Goal: Information Seeking & Learning: Learn about a topic

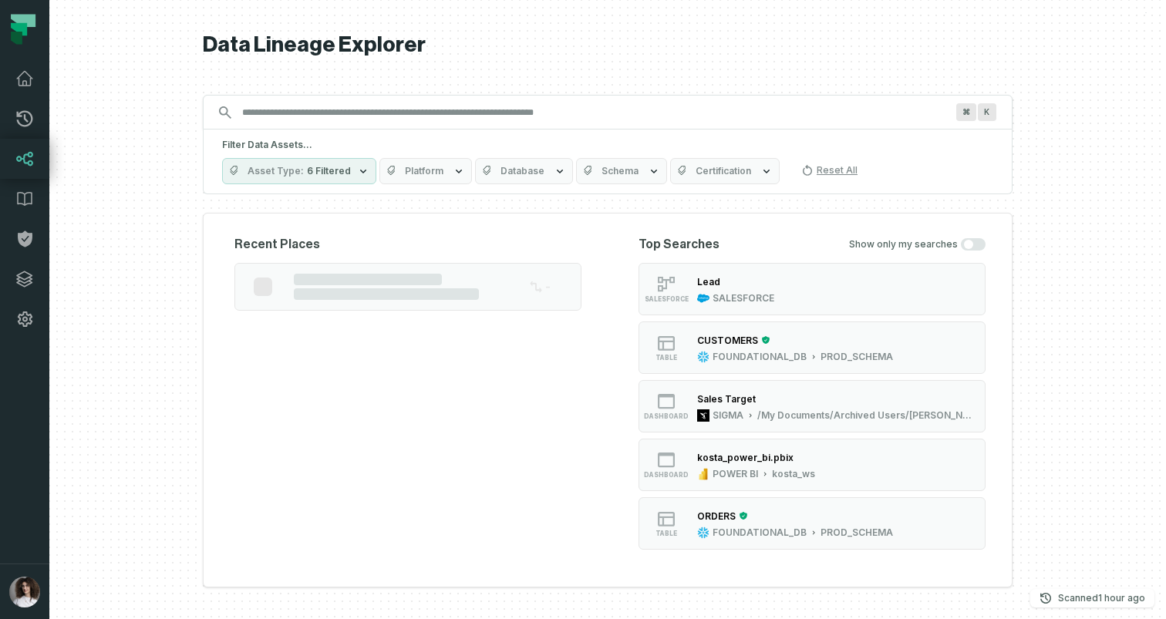
click at [24, 447] on button "button" at bounding box center [24, 451] width 49 height 224
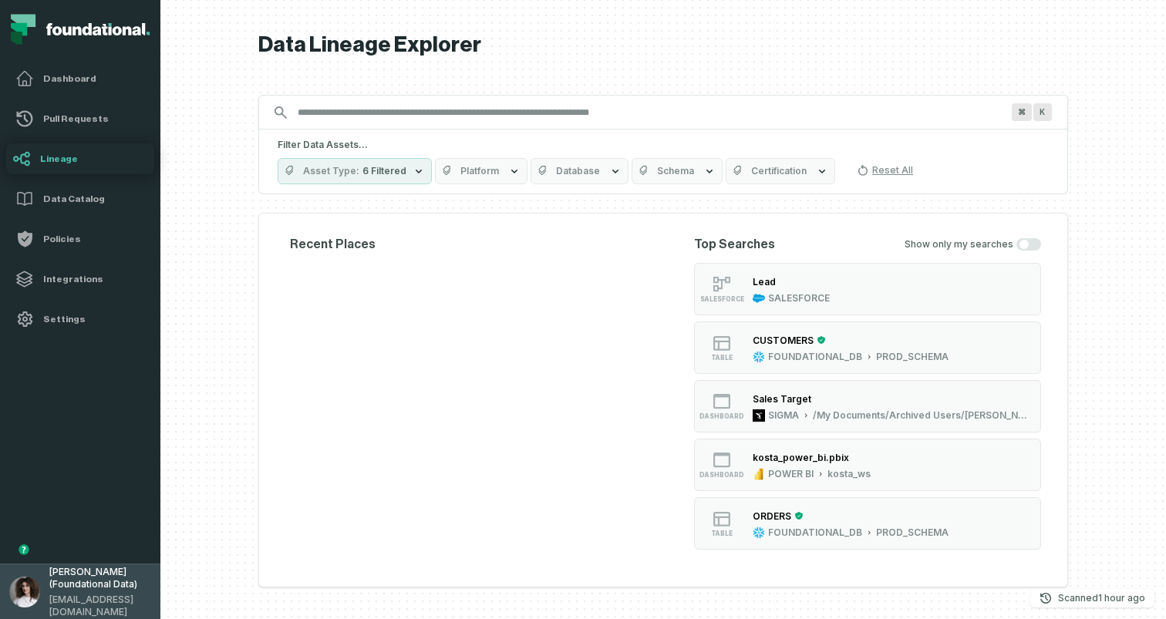
click at [14, 587] on img "button" at bounding box center [24, 592] width 31 height 31
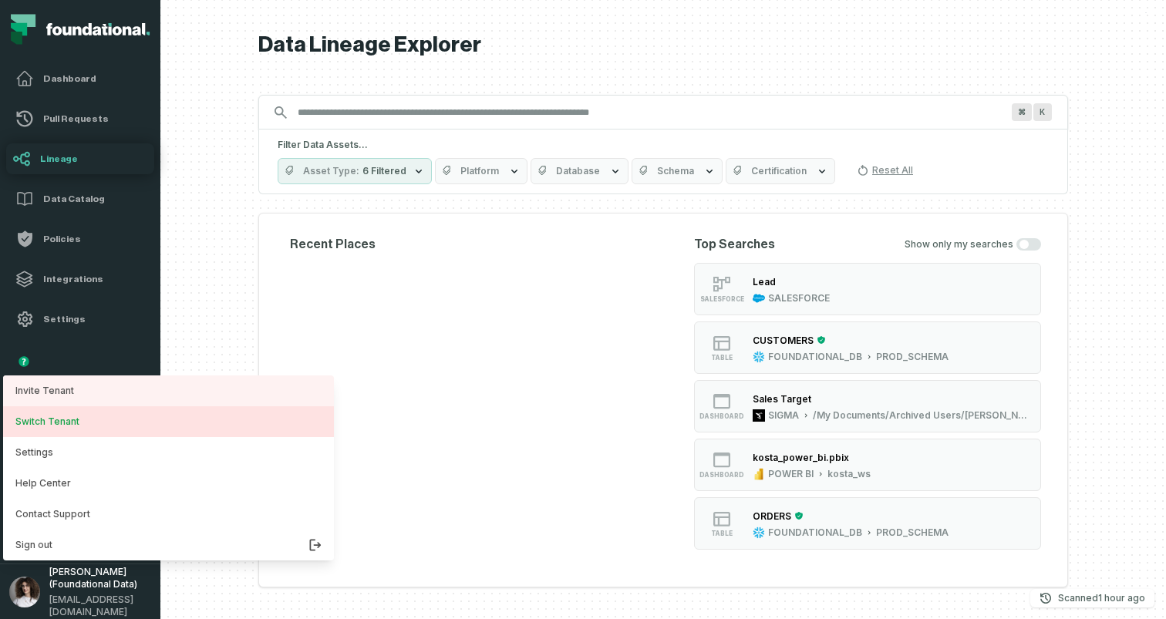
click at [54, 414] on button "Switch Tenant" at bounding box center [168, 421] width 331 height 31
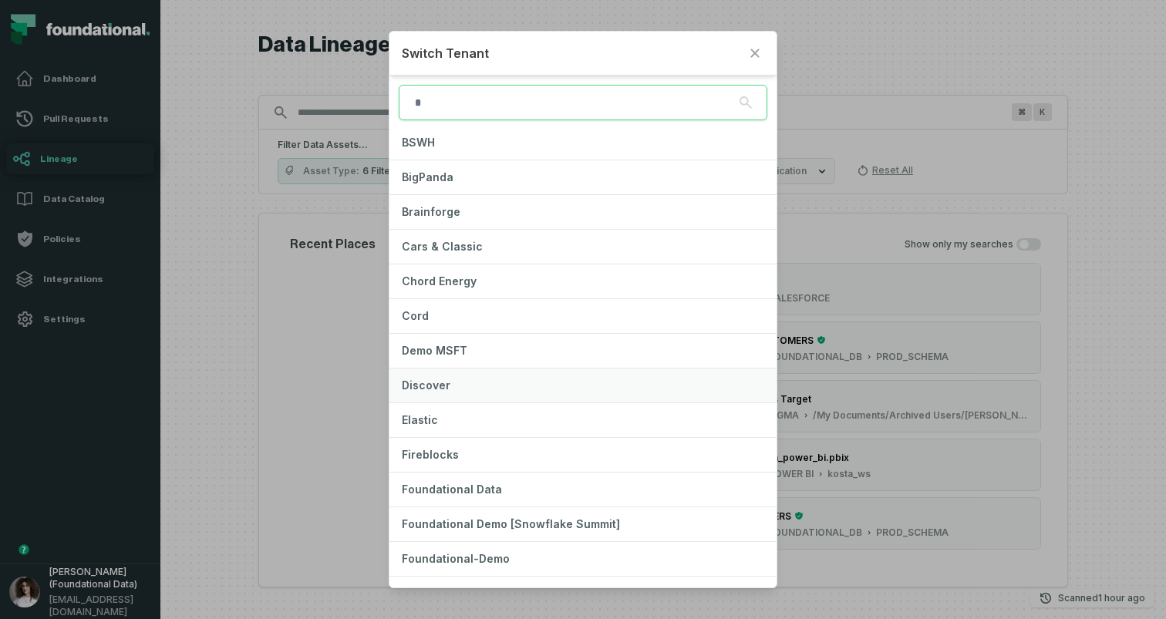
scroll to position [144, 0]
click at [455, 560] on span "Foundational-Demo" at bounding box center [456, 556] width 108 height 13
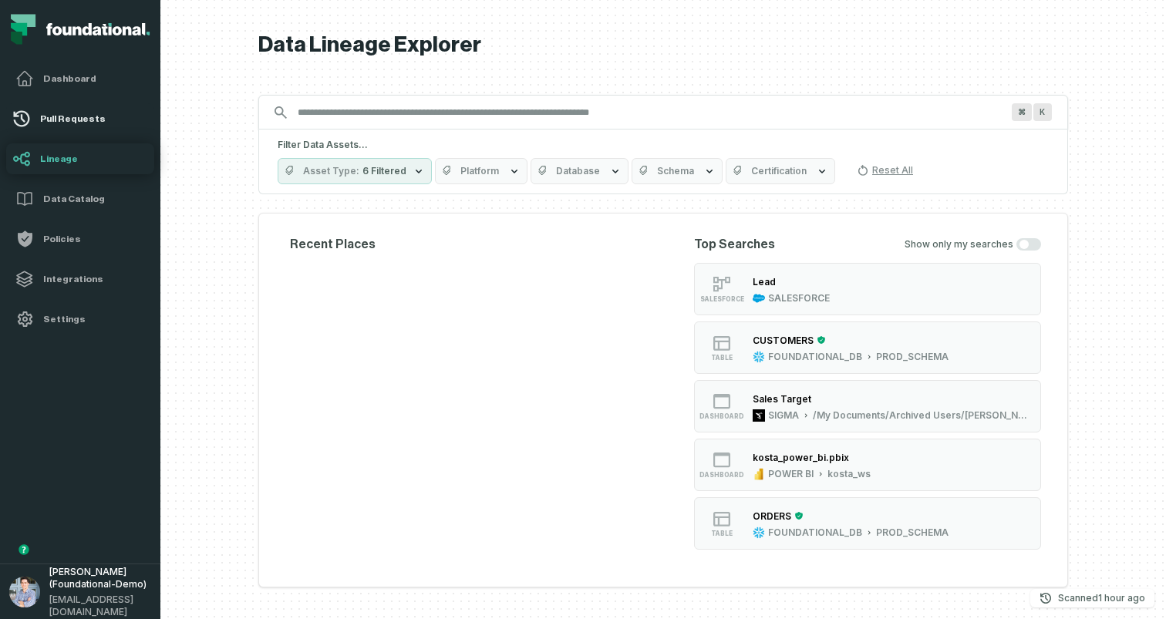
click at [102, 108] on link "Pull Requests" at bounding box center [80, 118] width 148 height 31
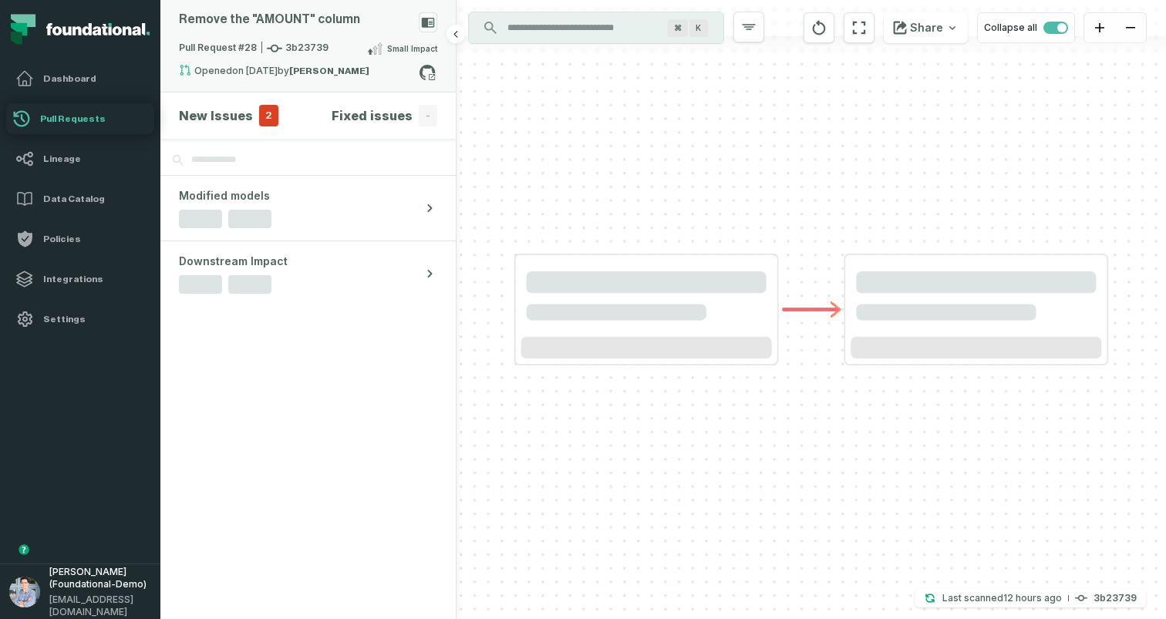
click at [369, 34] on div "Remove the "AMOUNT" column" at bounding box center [308, 25] width 258 height 27
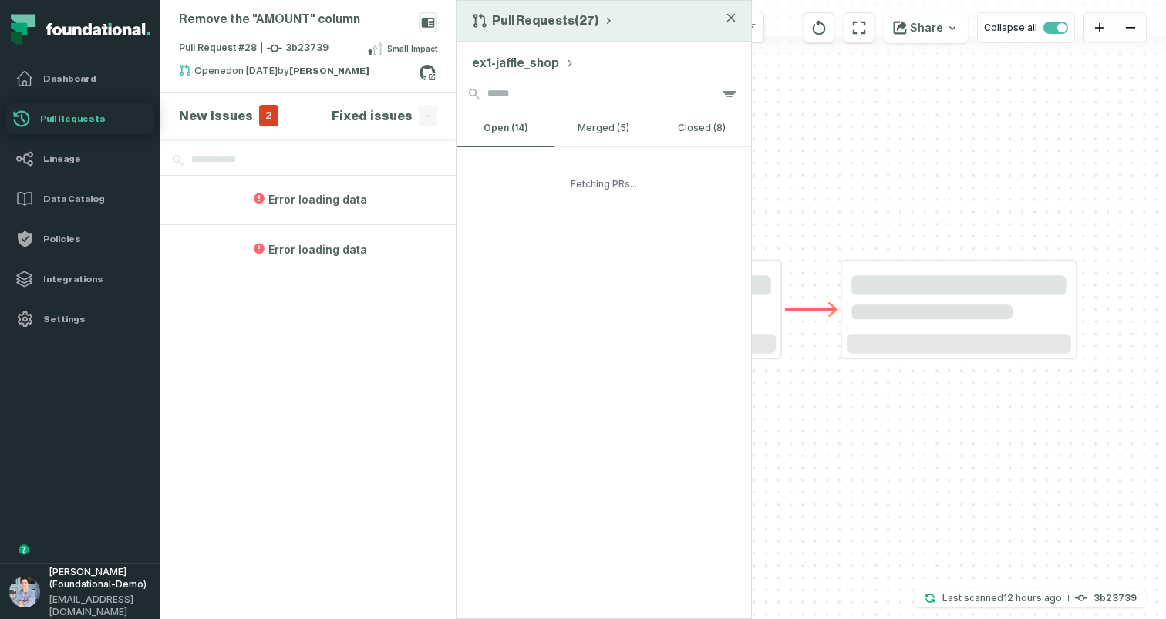
click at [510, 18] on button "Pull Requests (27)" at bounding box center [543, 20] width 143 height 15
click at [518, 79] on div "History of Changes" at bounding box center [549, 87] width 159 height 31
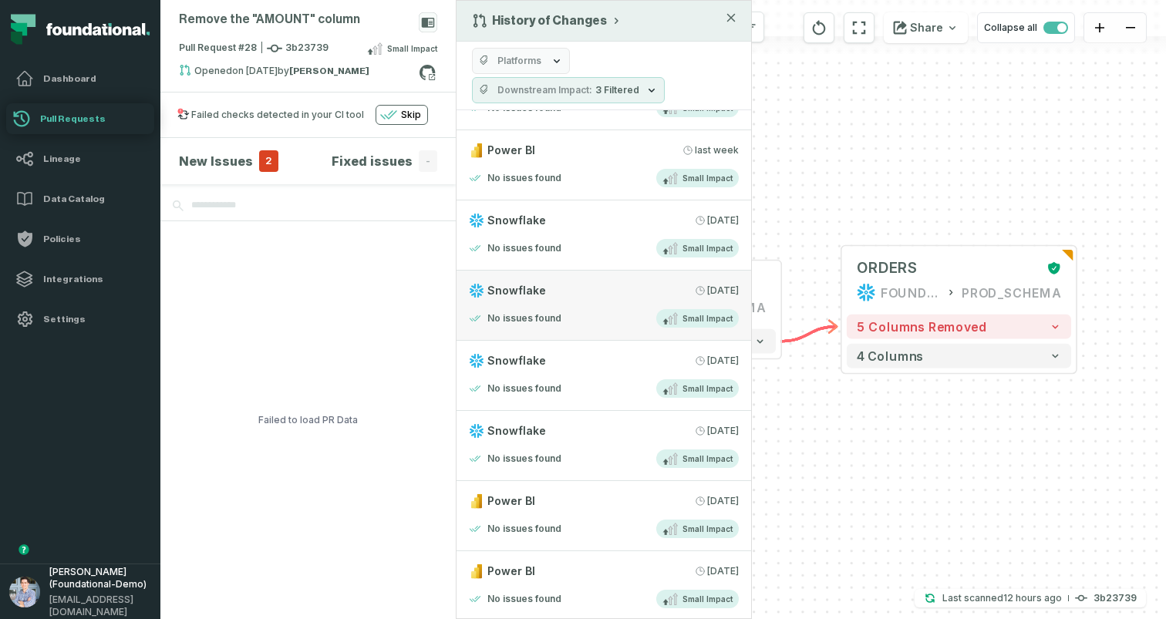
scroll to position [151, 0]
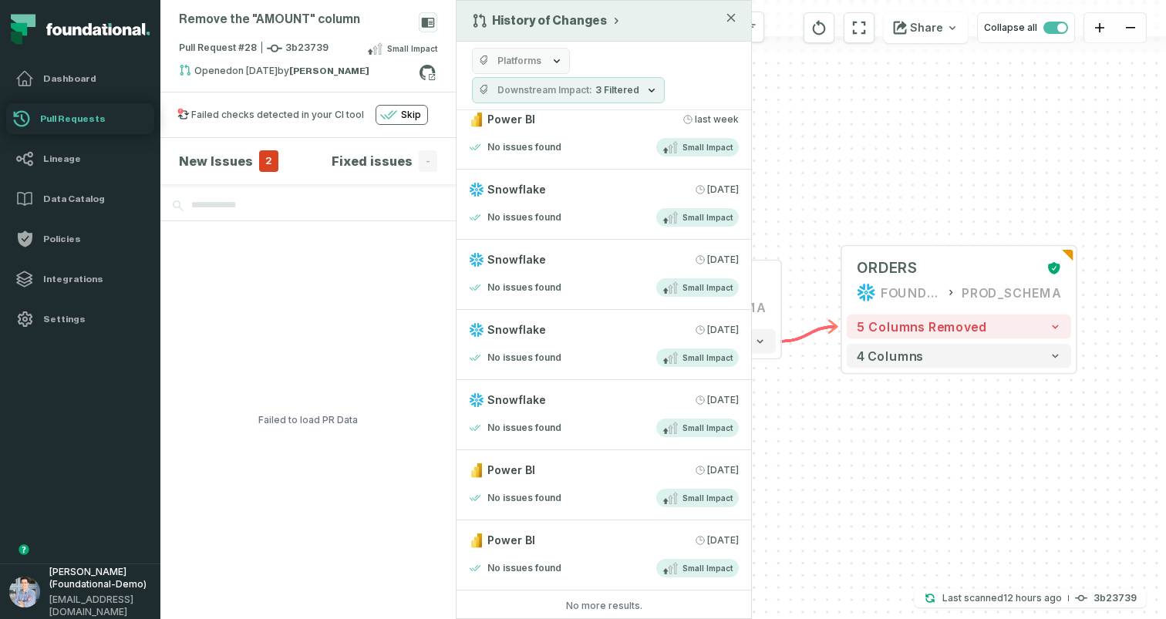
click at [280, 345] on div "Failed to load PR Data" at bounding box center [307, 420] width 99 height 399
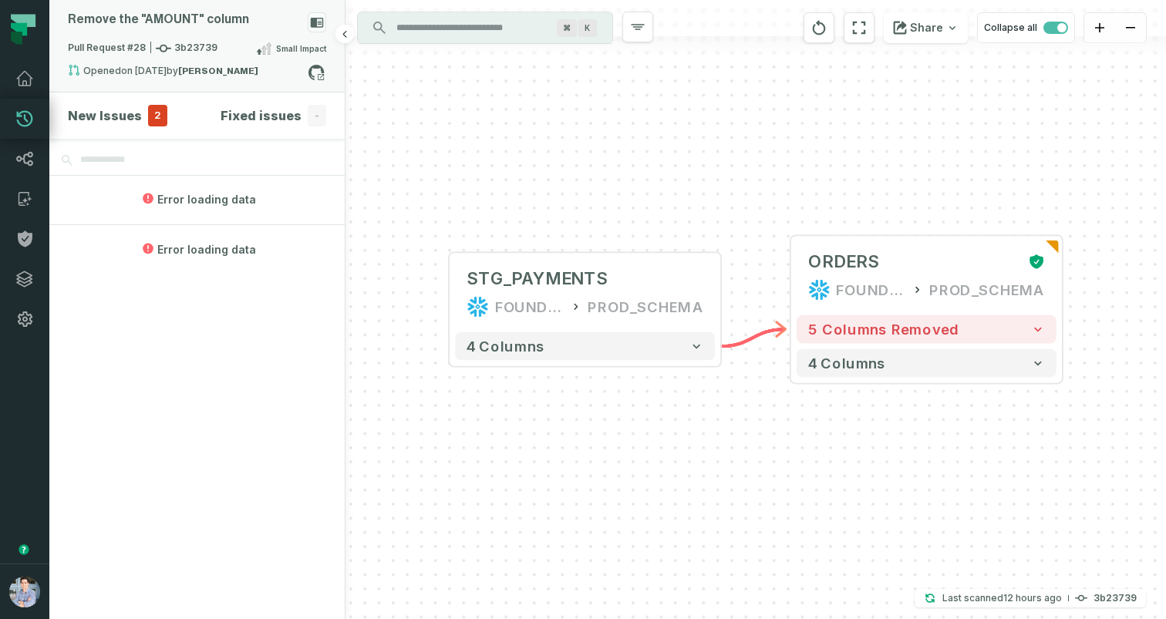
click at [315, 22] on icon at bounding box center [317, 23] width 13 height 10
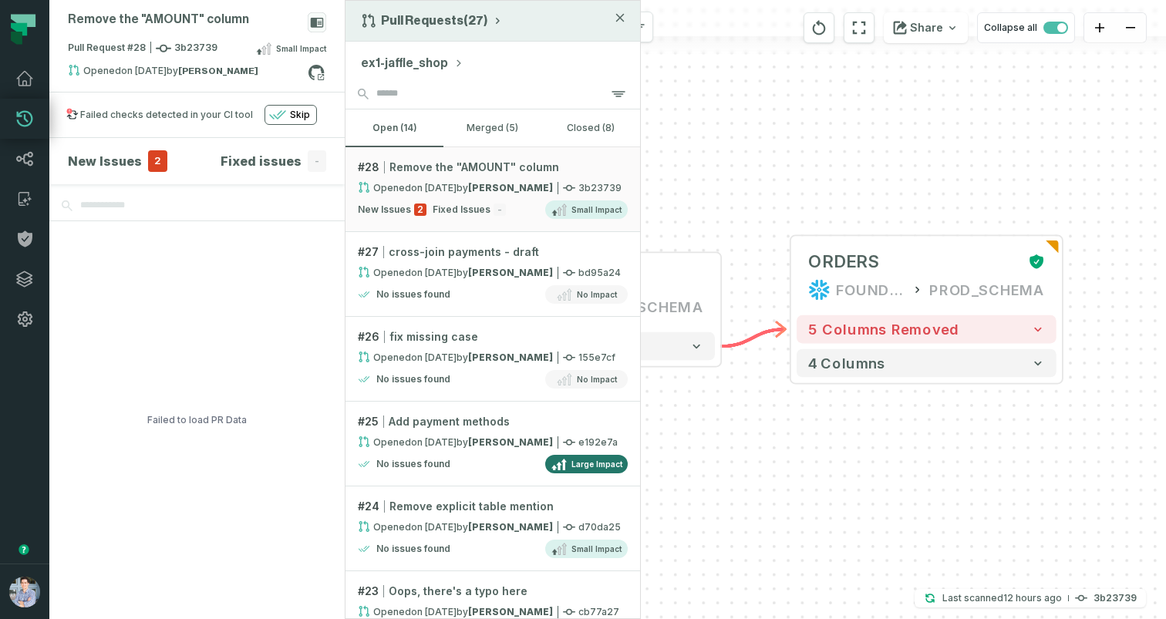
click at [439, 27] on button "Pull Requests (27)" at bounding box center [432, 20] width 143 height 15
click at [419, 89] on div "History of Changes" at bounding box center [438, 87] width 159 height 31
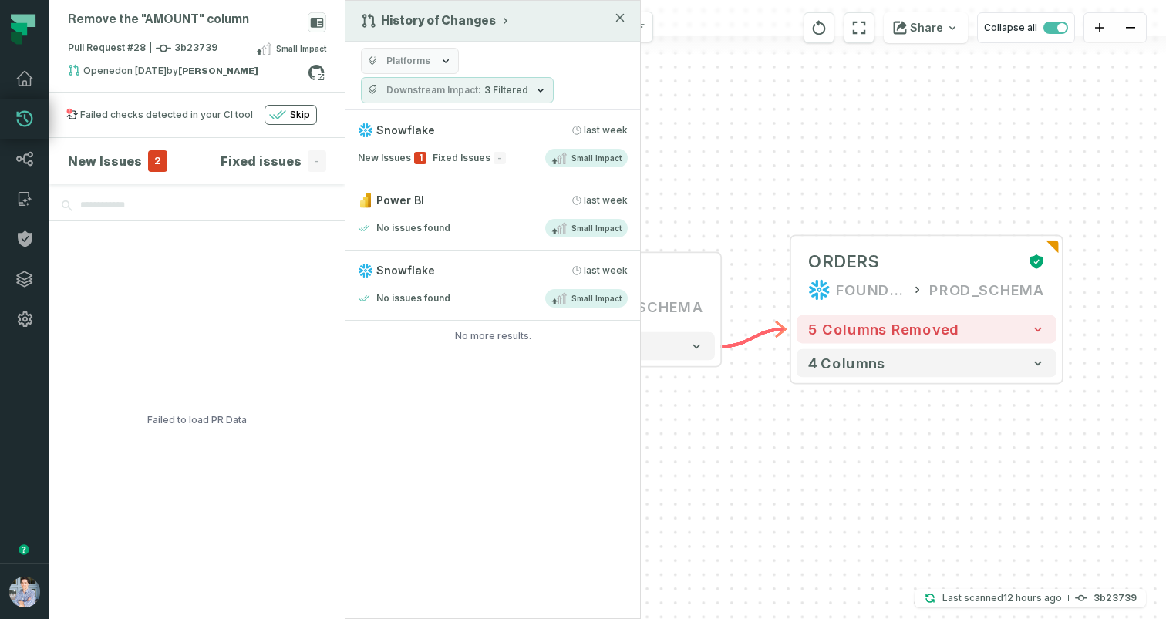
click at [421, 54] on button "Platforms" at bounding box center [410, 61] width 98 height 26
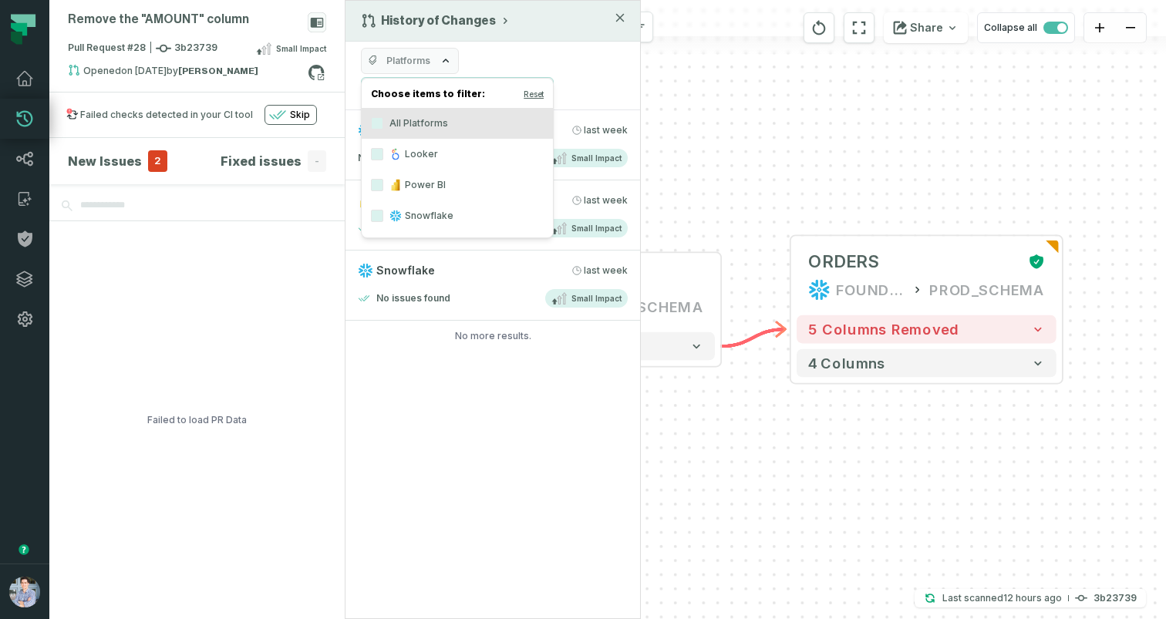
click at [395, 467] on div "History of Changes Platforms Downstream Impact 3 Filtered Snowflake [DATE] 11:0…" at bounding box center [493, 309] width 296 height 619
